Goal: Communication & Community: Answer question/provide support

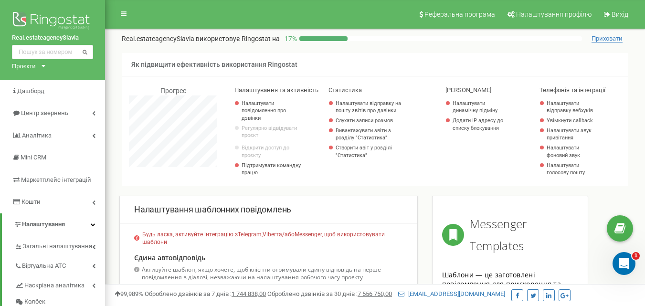
scroll to position [573, 540]
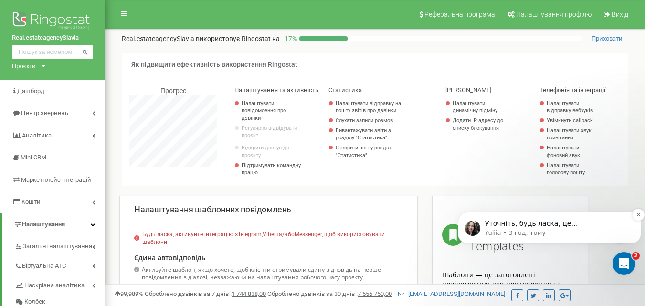
click at [570, 221] on p "Уточніть, будь ласка, це [PHONE_NUMBER] актуальний номер для зв'язку? Також про…" at bounding box center [557, 224] width 144 height 10
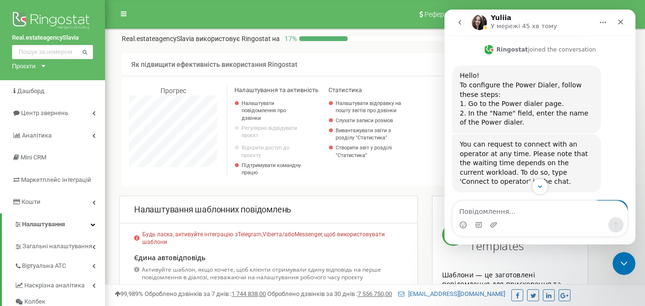
scroll to position [542, 0]
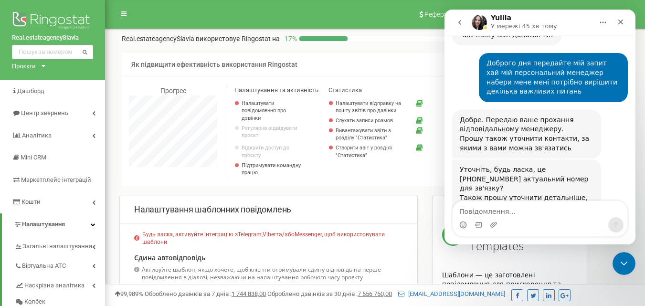
click at [490, 217] on textarea "Повідомлення..." at bounding box center [539, 209] width 175 height 16
type textarea "в мене багато питань"
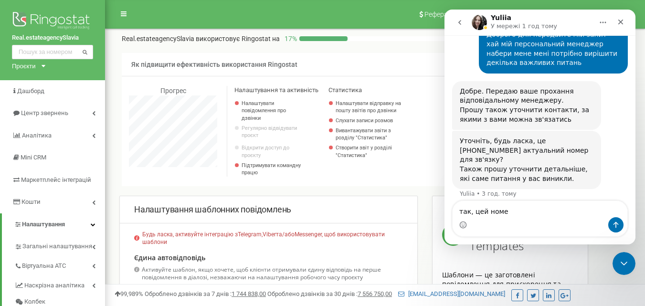
type textarea "так, цей номер"
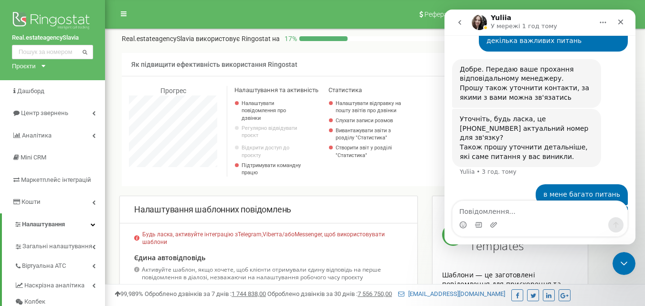
click at [602, 19] on icon "Головна" at bounding box center [603, 23] width 8 height 8
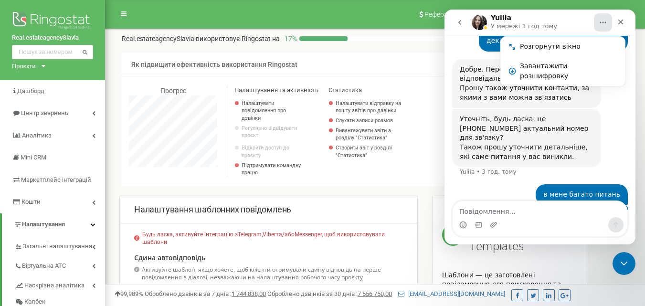
click at [498, 206] on div "так, цей номер [PERSON_NAME]" at bounding box center [540, 222] width 176 height 32
